Goal: Task Accomplishment & Management: Manage account settings

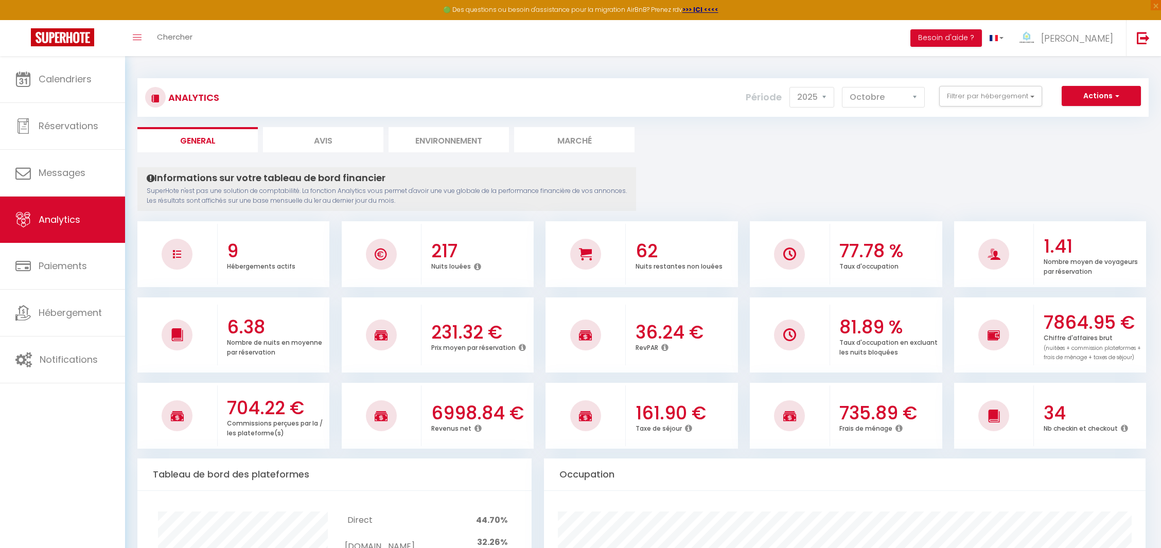
select select "2025"
select select "10"
click at [55, 78] on span "Calendriers" at bounding box center [65, 79] width 53 height 13
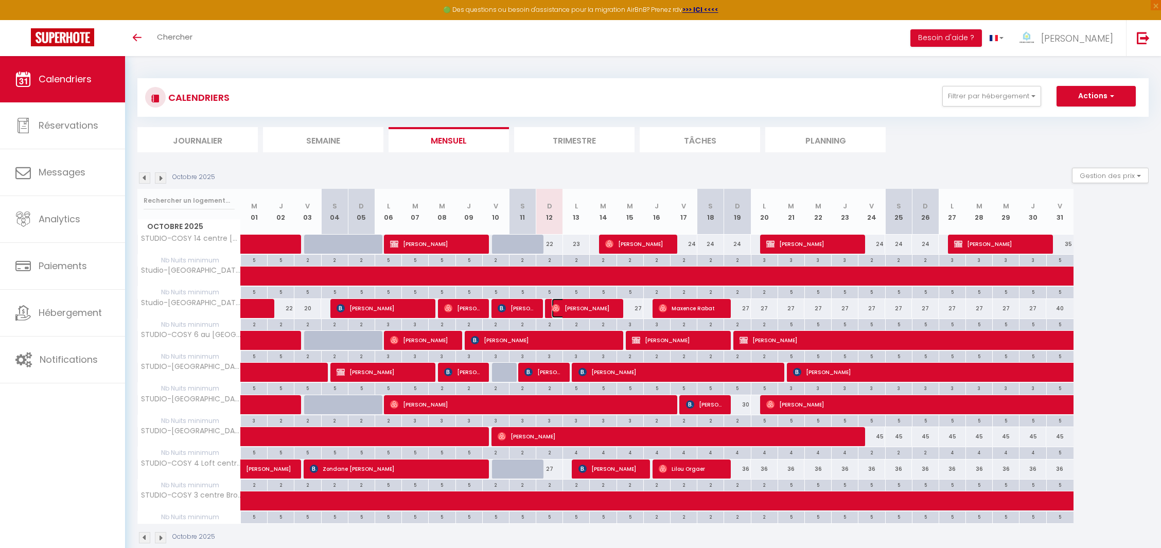
click at [579, 298] on span "[PERSON_NAME]" at bounding box center [583, 308] width 62 height 20
select select "OK"
select select "0"
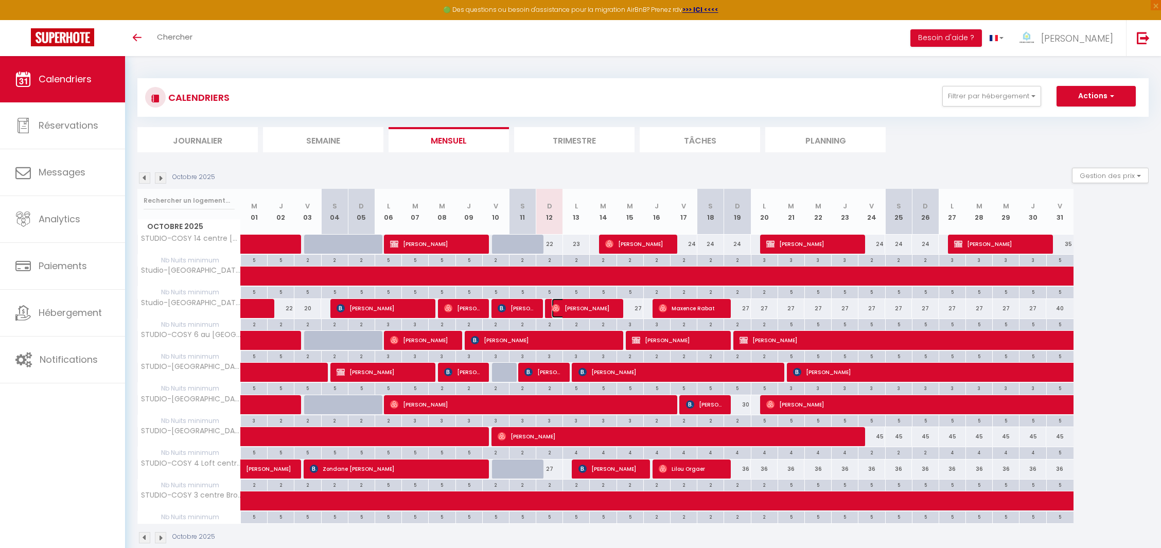
select select "1"
select select
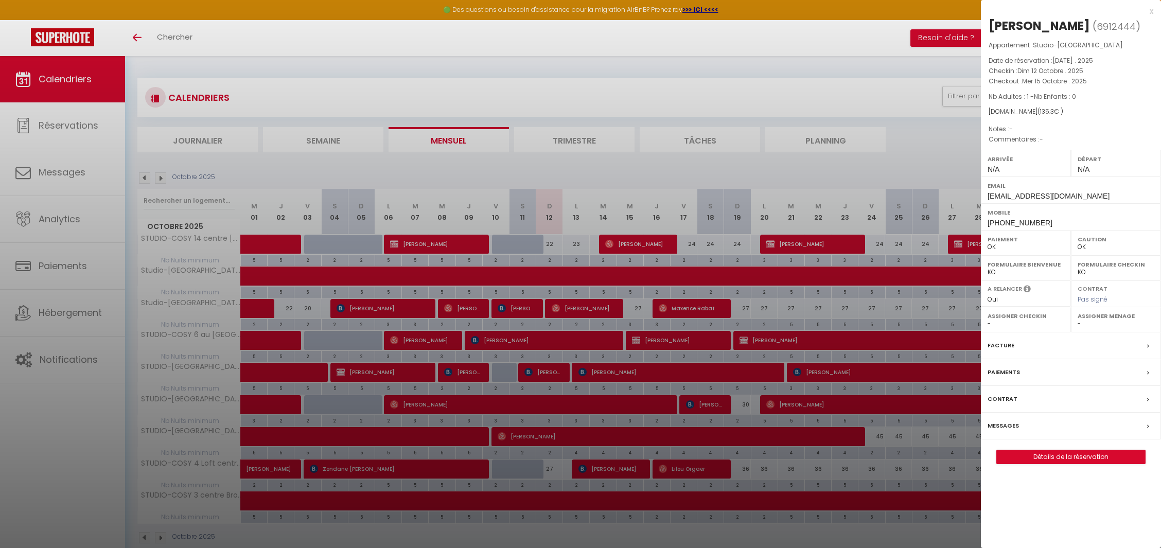
click at [579, 297] on div at bounding box center [580, 274] width 1161 height 548
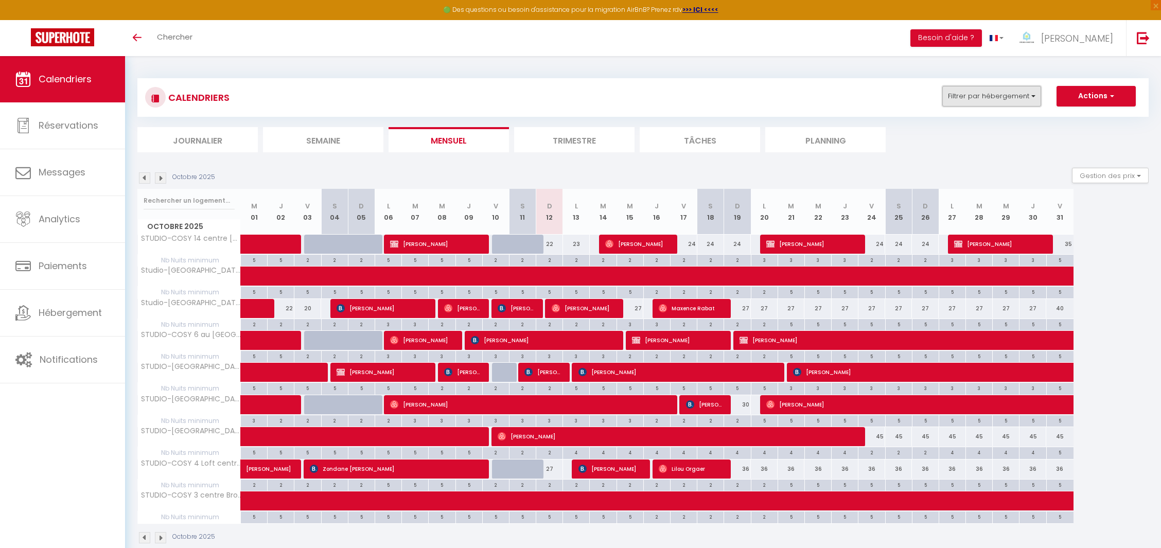
click at [1025, 96] on button "Filtrer par hébergement" at bounding box center [991, 96] width 99 height 21
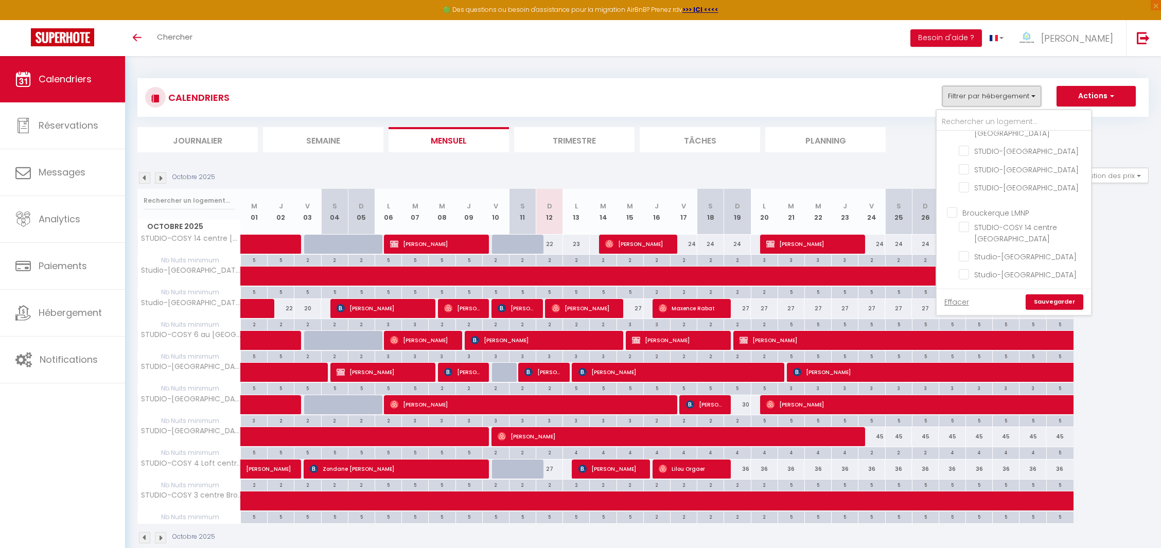
scroll to position [146, 0]
click at [998, 212] on input "Brouckerque LMNP" at bounding box center [1024, 212] width 154 height 10
checkbox input "true"
checkbox input "false"
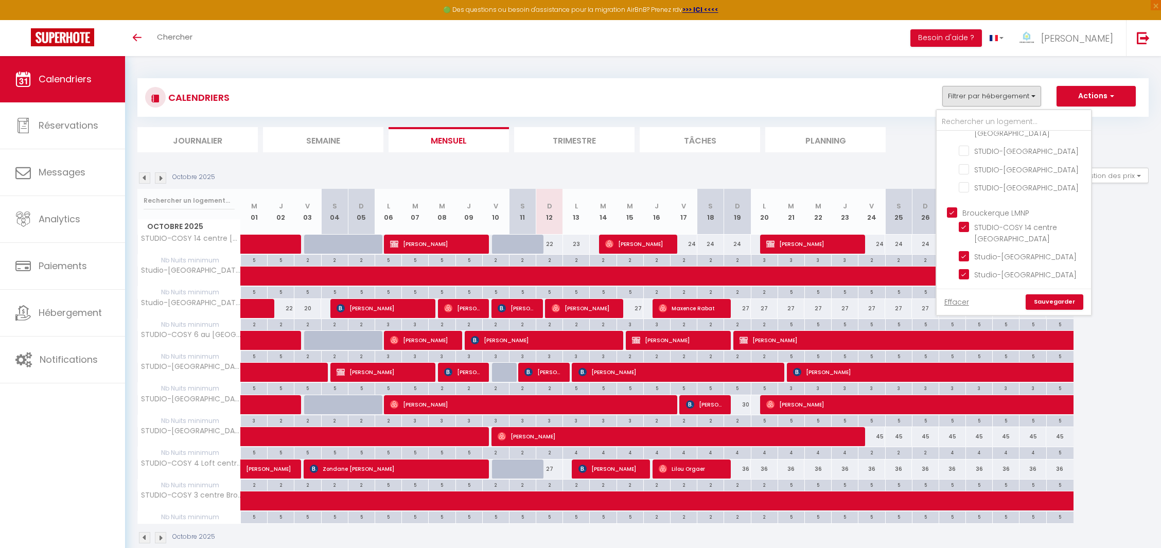
checkbox input "false"
checkbox input "true"
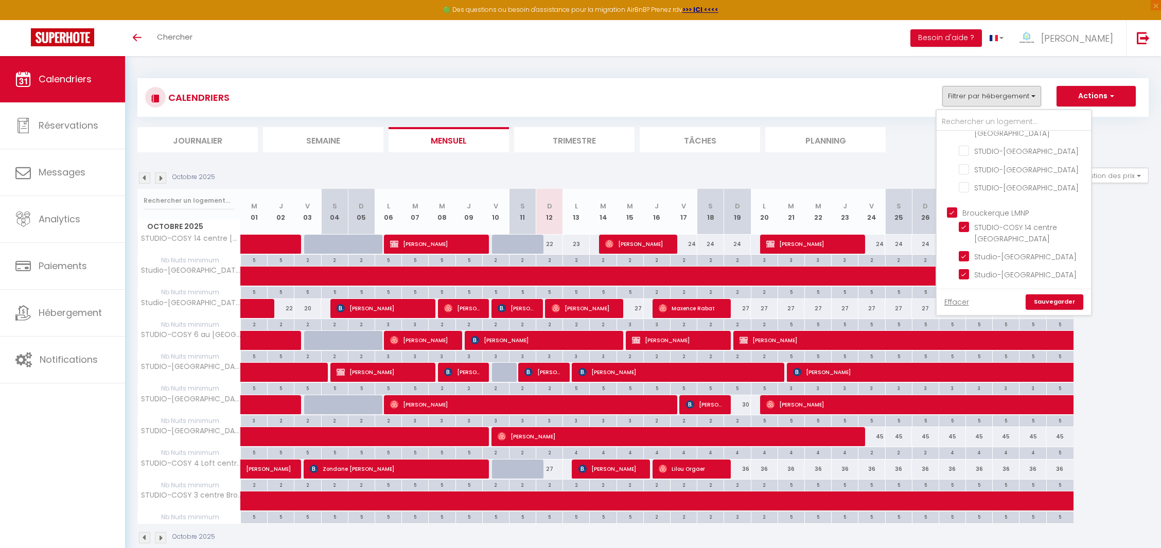
checkbox input "true"
click at [1064, 297] on link "Sauvegarder" at bounding box center [1054, 301] width 58 height 15
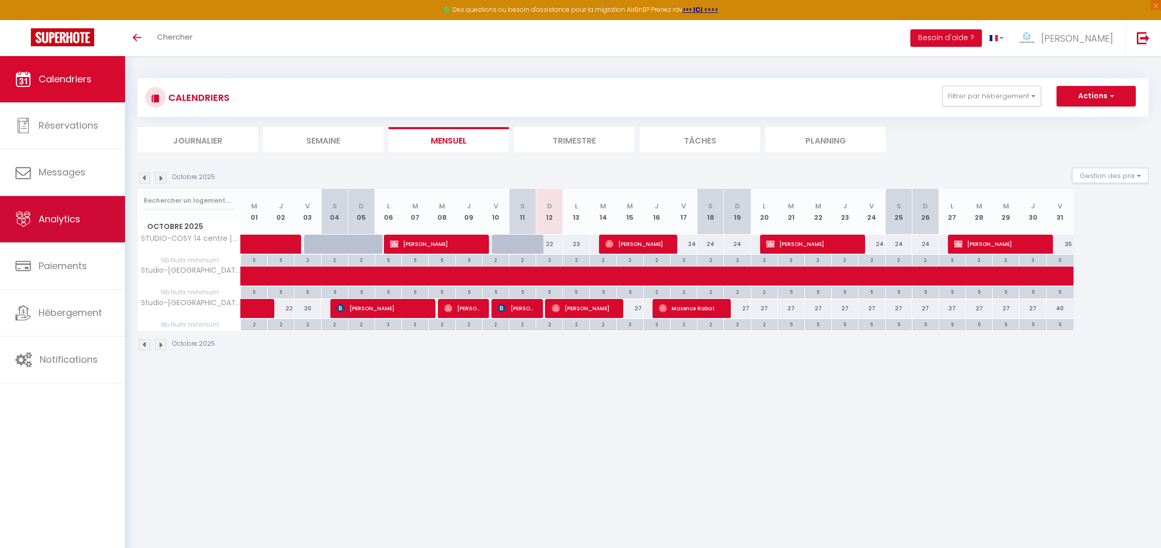
click at [39, 223] on span "Analytics" at bounding box center [60, 219] width 42 height 13
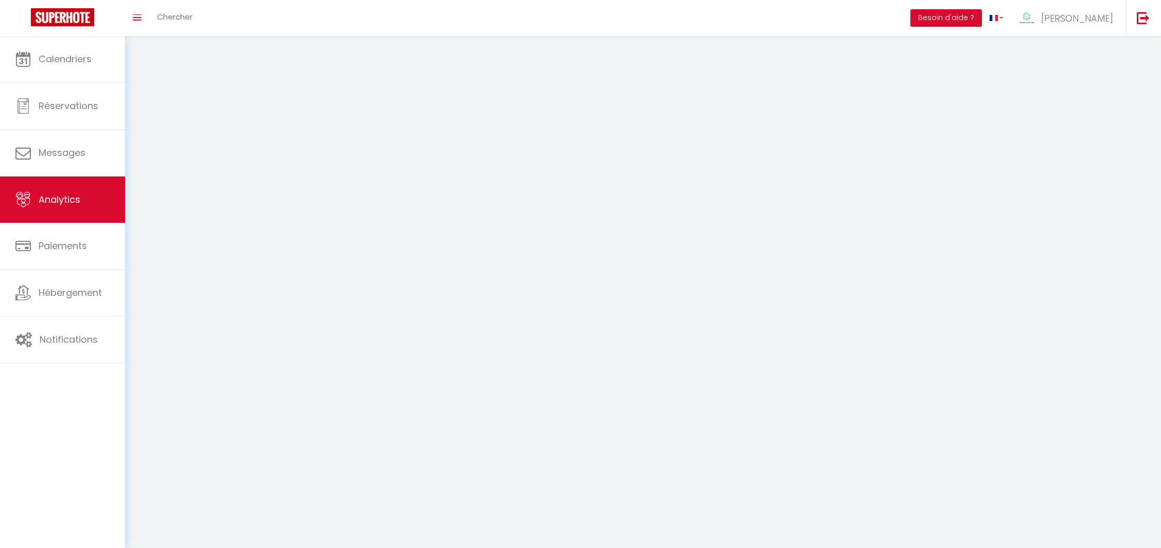
select select "2025"
select select "10"
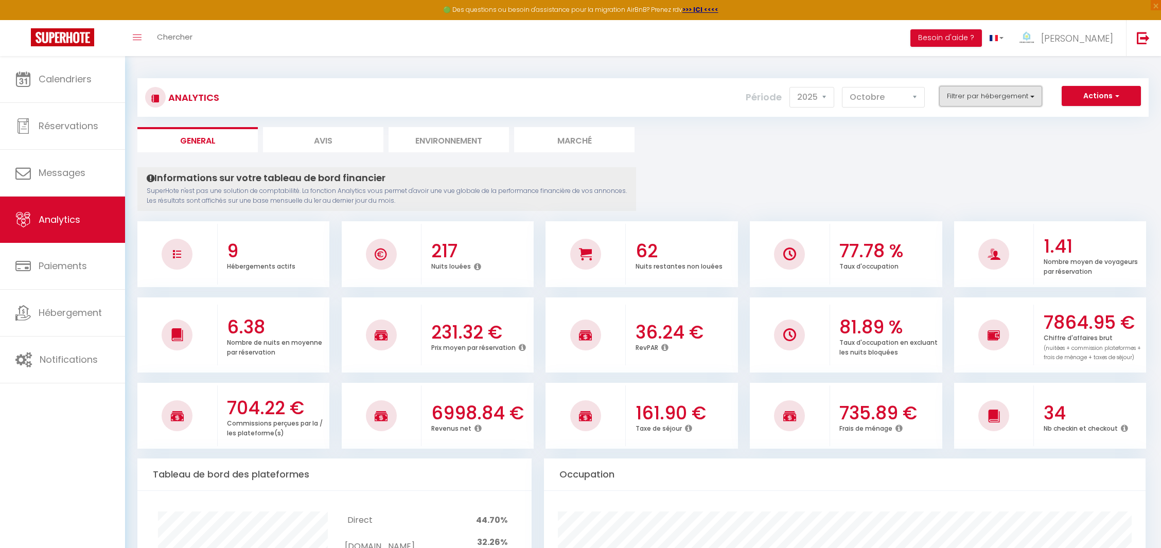
click at [1000, 105] on button "Filtrer par hébergement" at bounding box center [990, 96] width 103 height 21
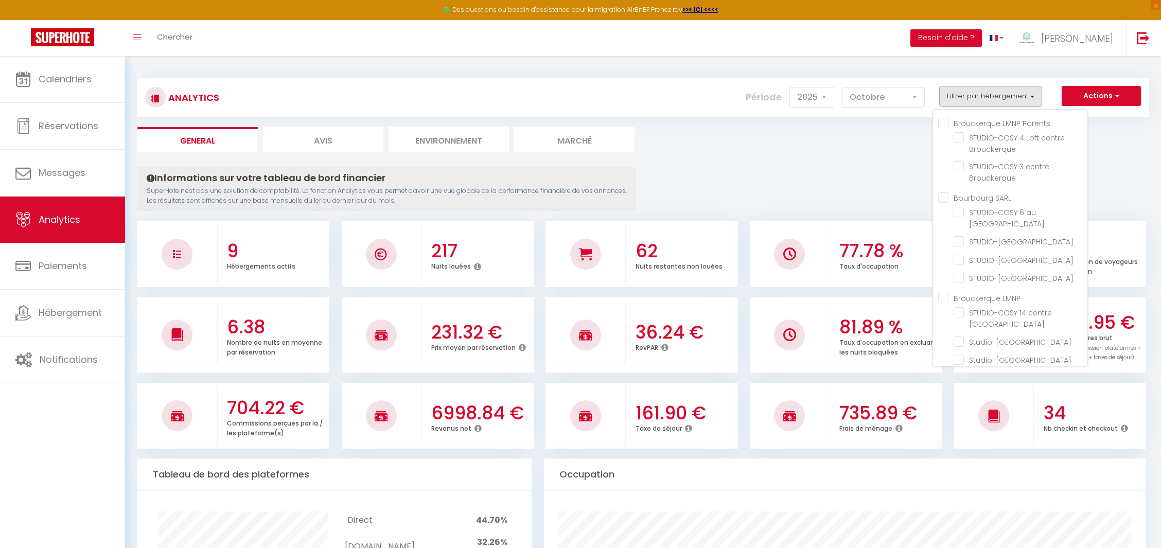
click at [944, 303] on LMNP "Brouckerque LMNP" at bounding box center [1012, 297] width 149 height 10
checkbox LMNP "true"
checkbox Brouckerque "false"
checkbox Bourbourg "false"
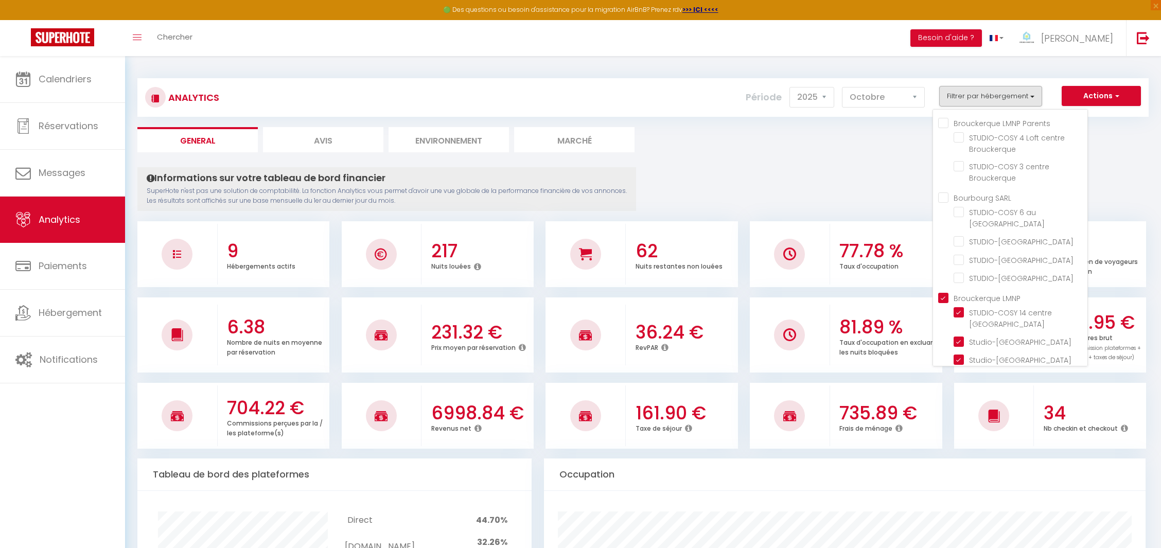
checkbox Bourbourg "false"
checkbox Brouckerque "true"
checkbox village "true"
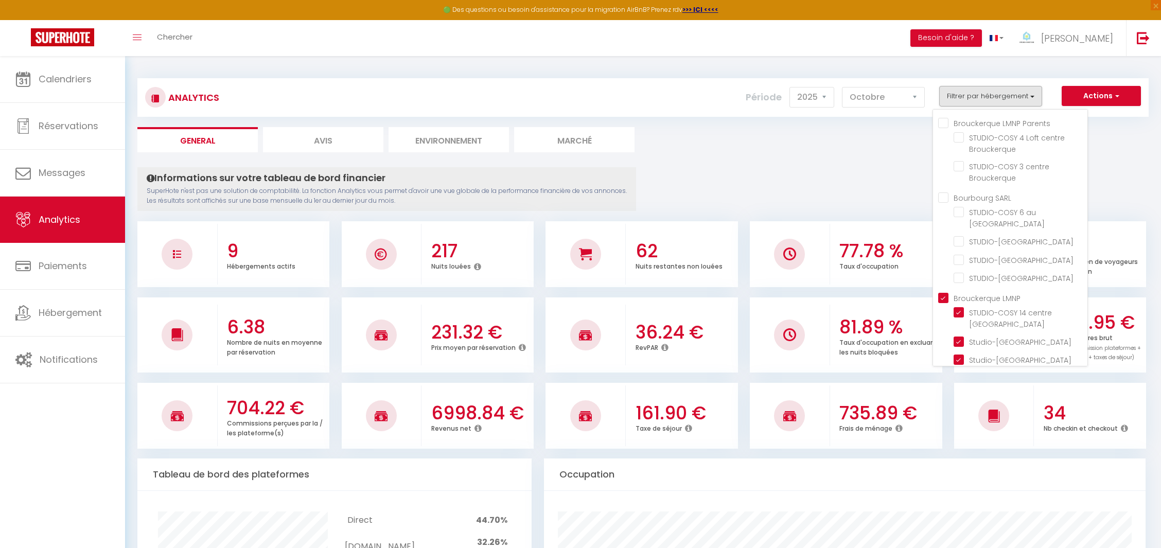
checkbox village "true"
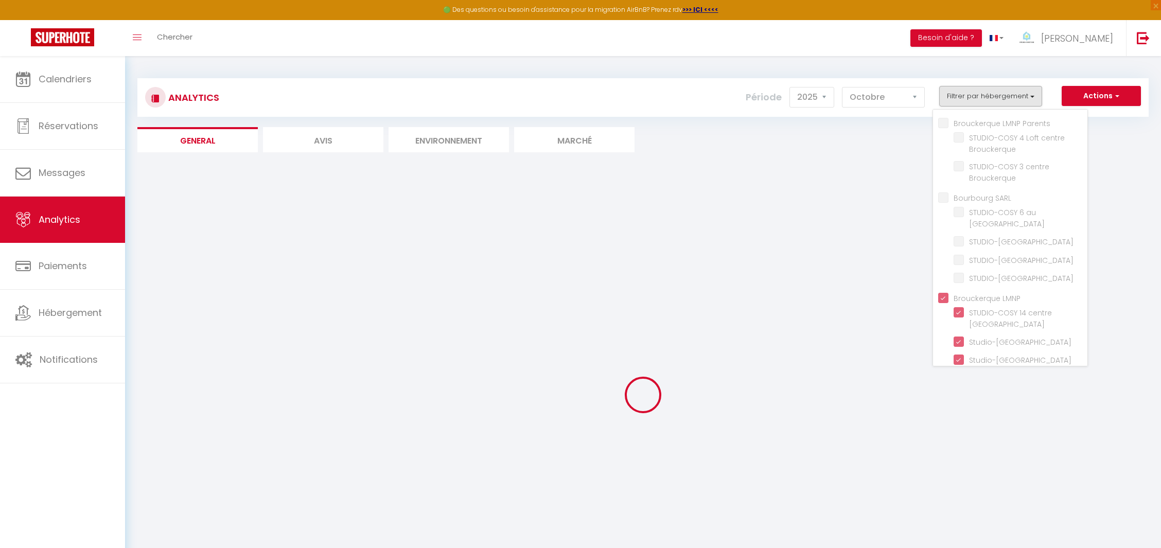
checkbox Brouckerque "false"
checkbox Bourbourg "false"
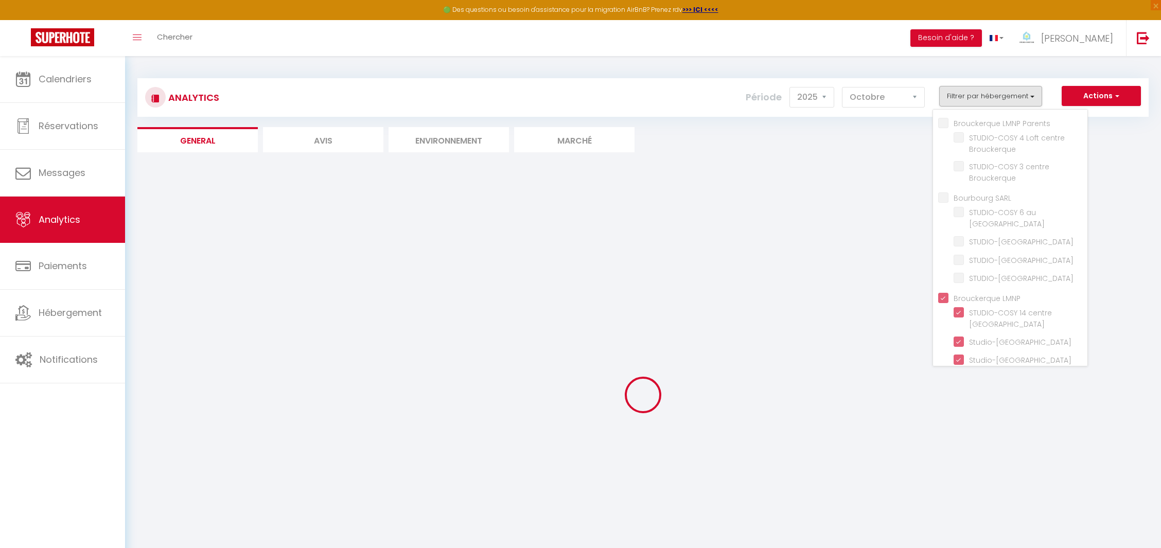
checkbox Bourbourg "false"
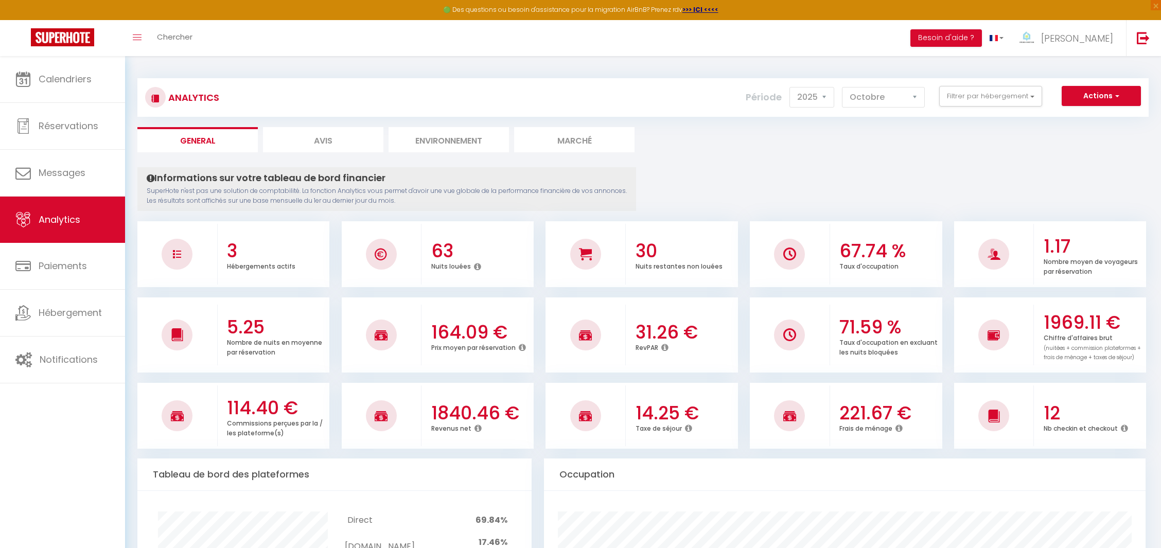
click at [87, 78] on span "Calendriers" at bounding box center [65, 79] width 53 height 13
